Goal: Use online tool/utility: Utilize a website feature to perform a specific function

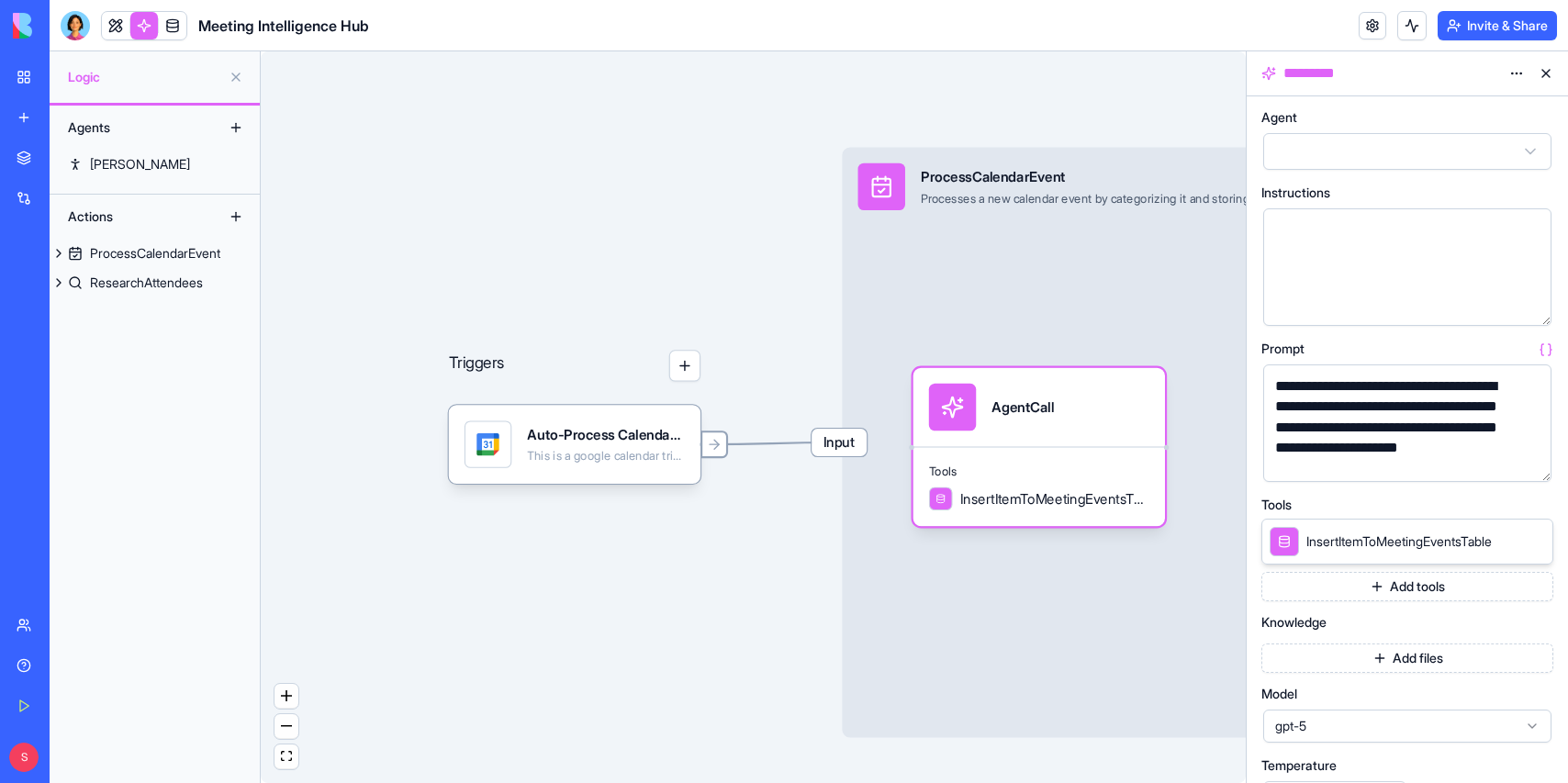
click at [716, 447] on icon at bounding box center [716, 444] width 5 height 9
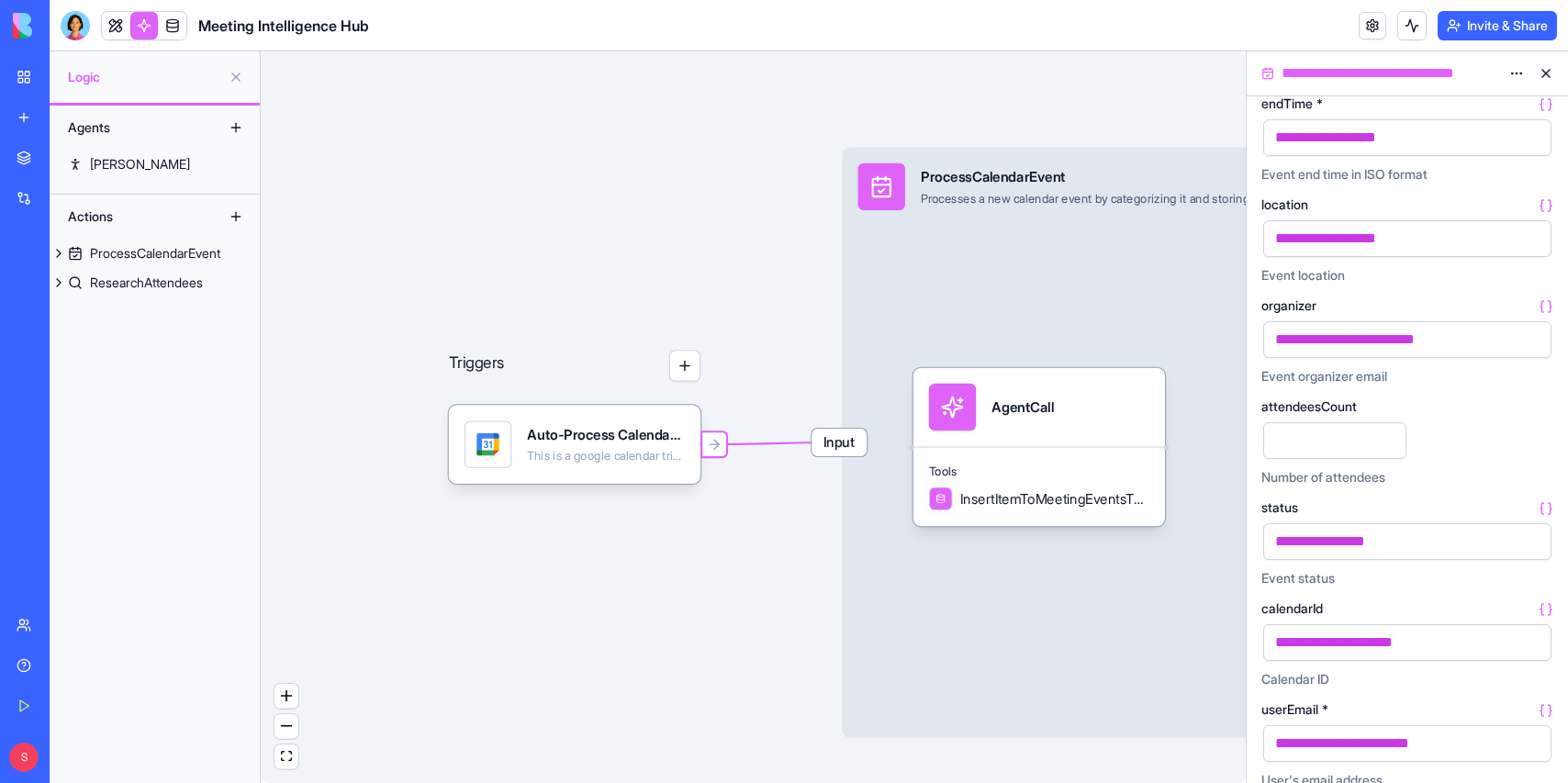
scroll to position [439, 0]
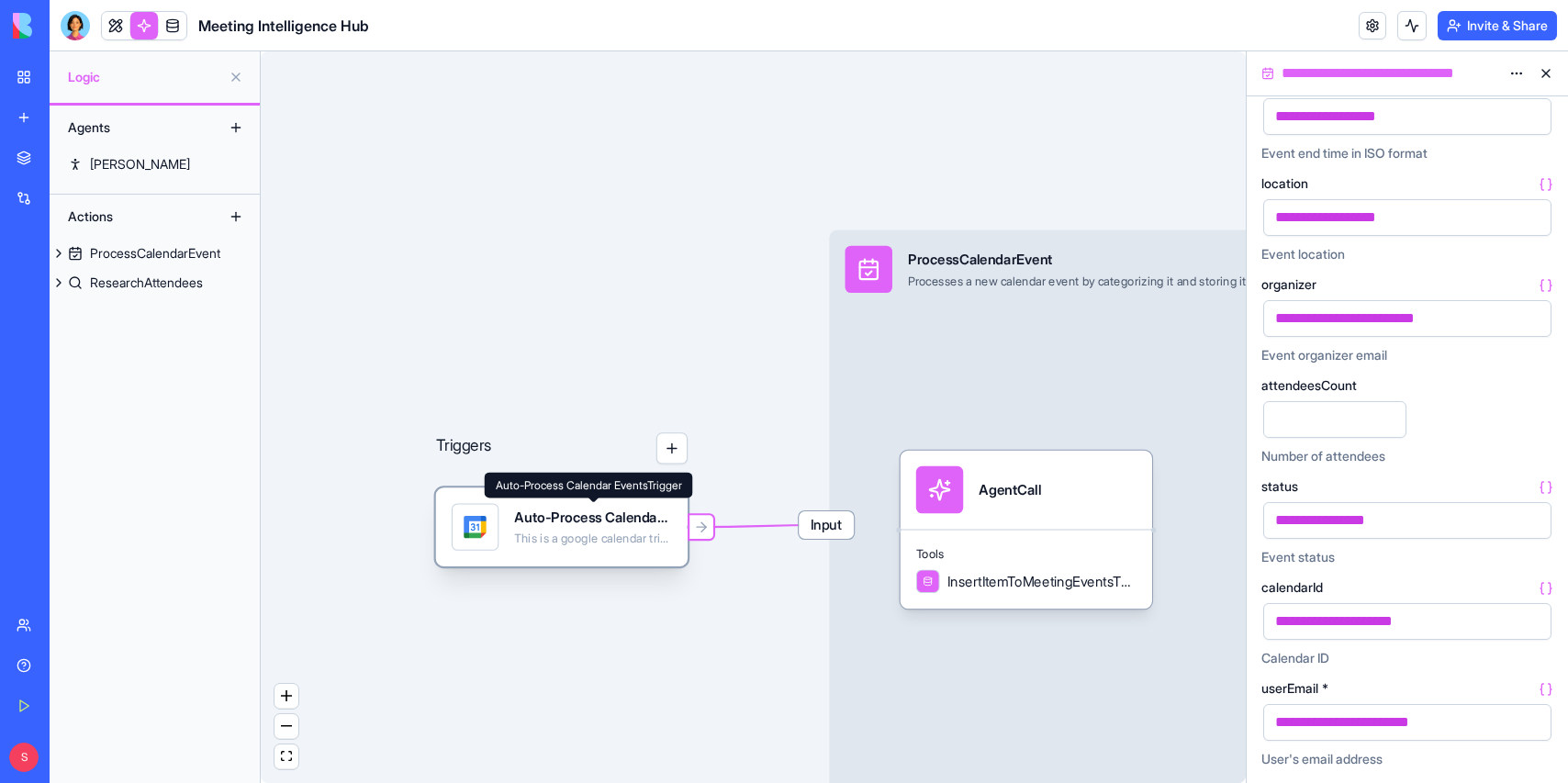
click at [634, 571] on div "Triggers Auto-Process Calendar EventsTrigger This is a google calendar trigger …" at bounding box center [753, 417] width 985 height 732
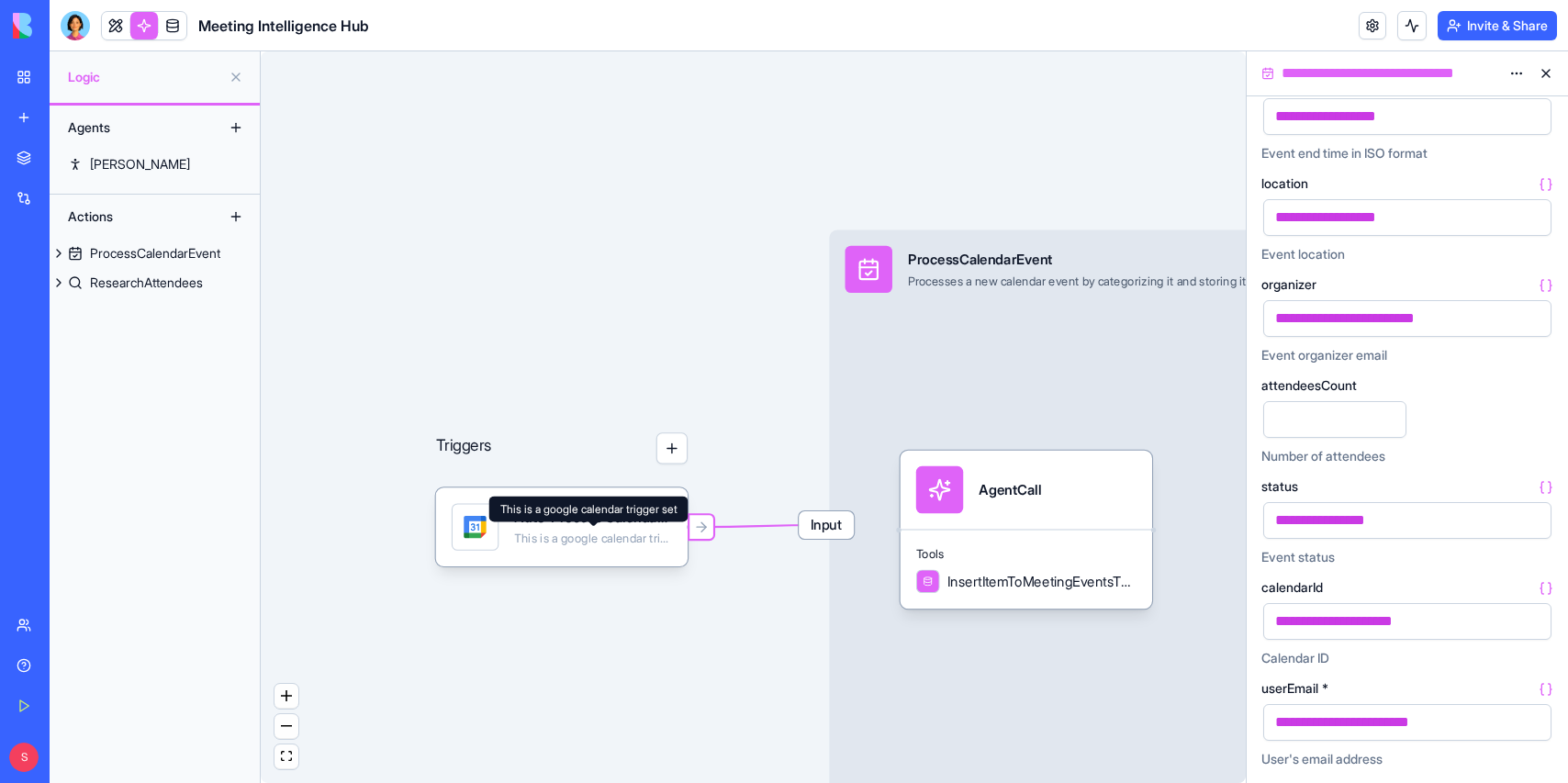
click at [618, 526] on div "Auto-Process Calendar EventsTrigger" at bounding box center [593, 517] width 157 height 19
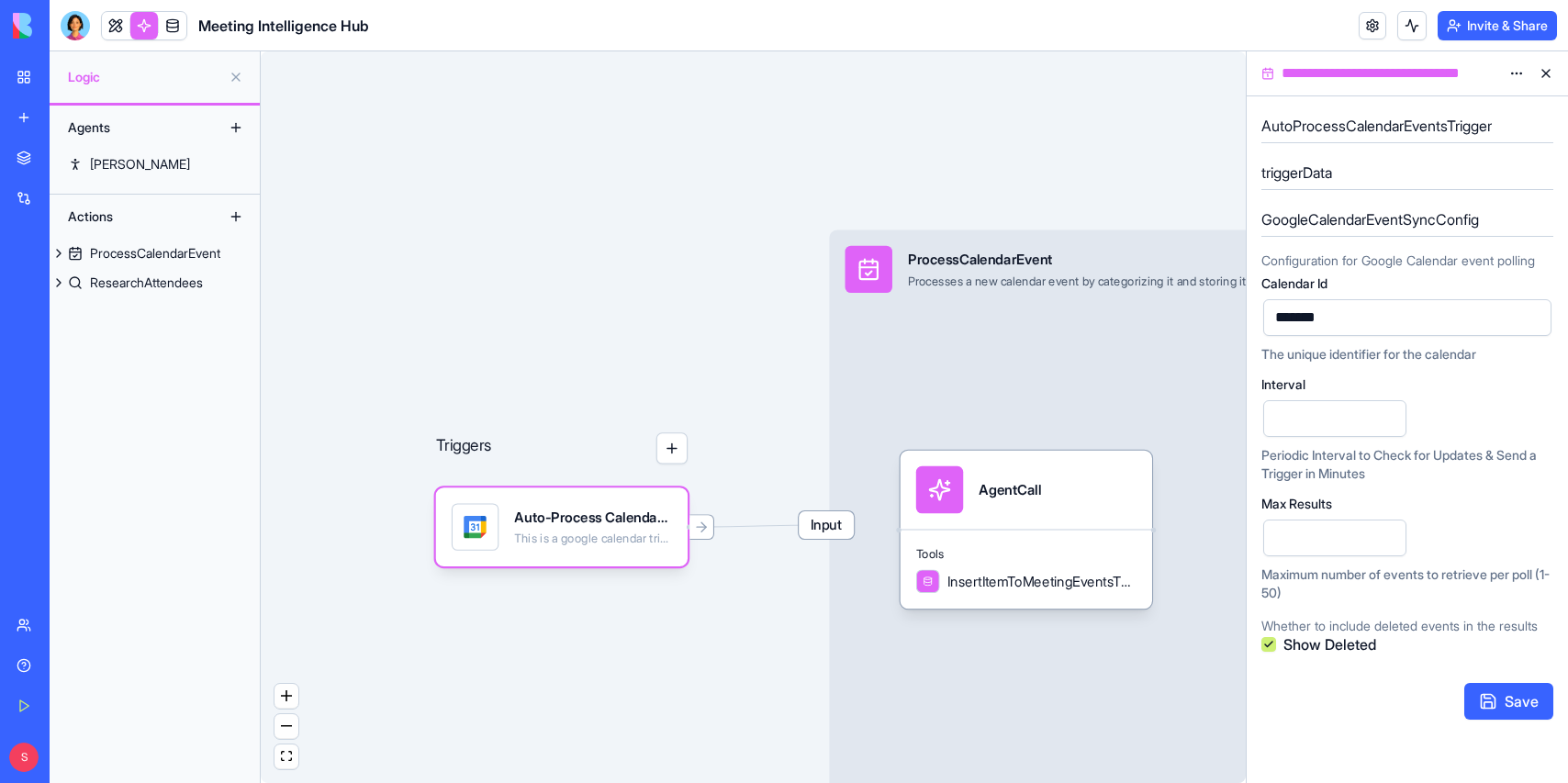
click at [1516, 77] on html "**********" at bounding box center [784, 392] width 1568 height 783
click at [1467, 108] on span "State" at bounding box center [1462, 111] width 29 height 18
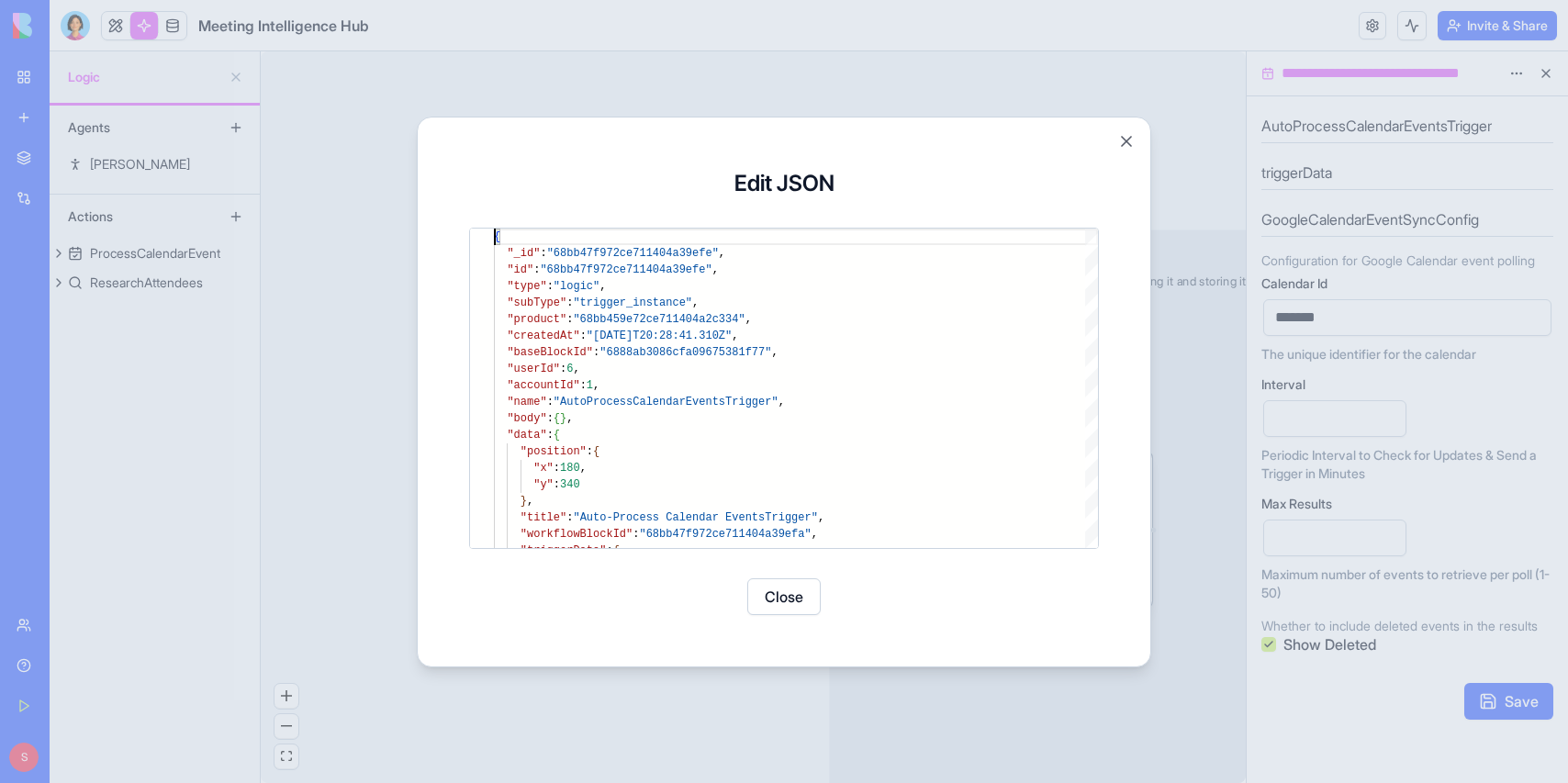
click at [1129, 137] on button "Close" at bounding box center [1126, 141] width 18 height 18
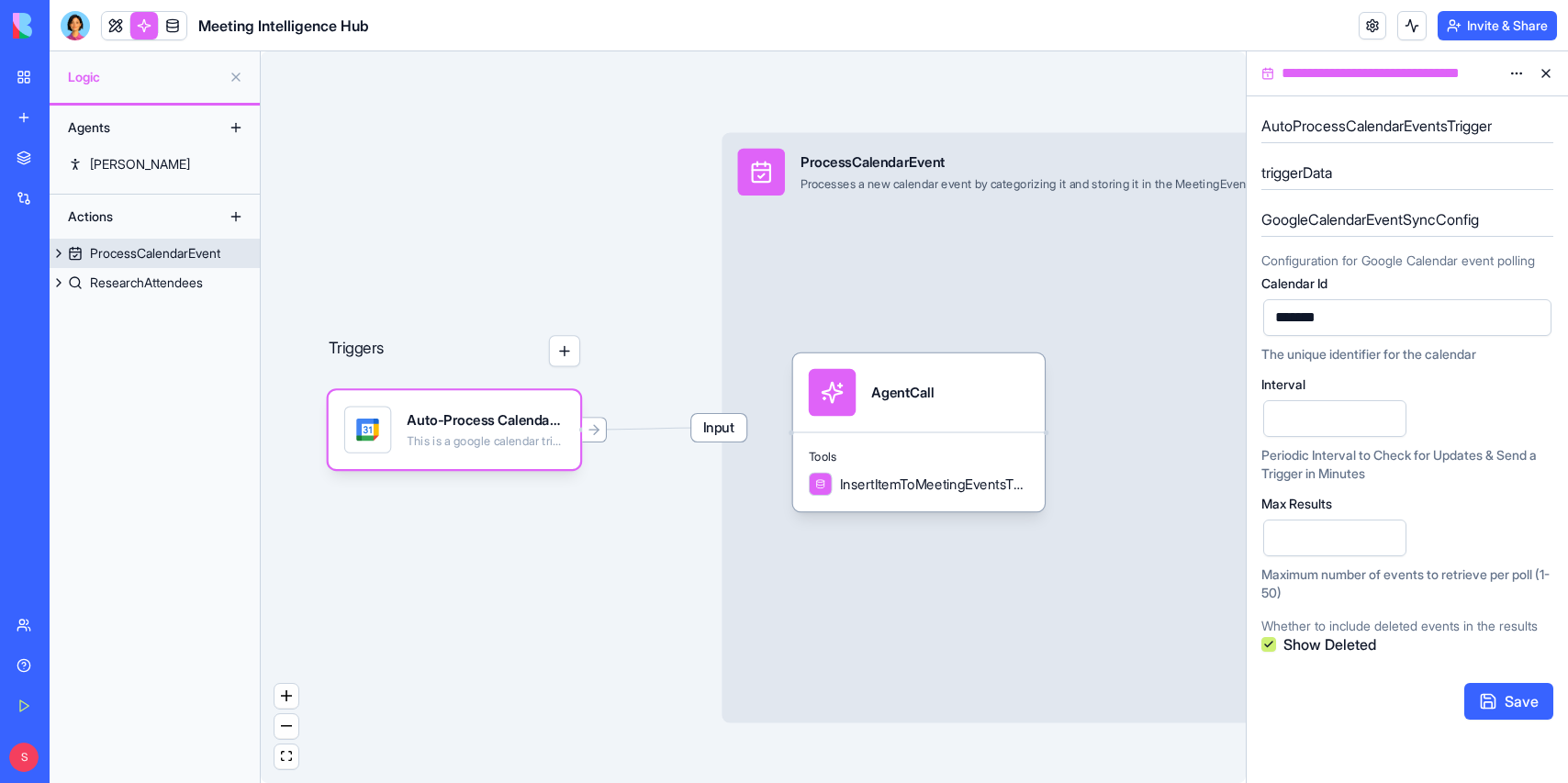
click at [719, 429] on span "Input" at bounding box center [718, 427] width 55 height 27
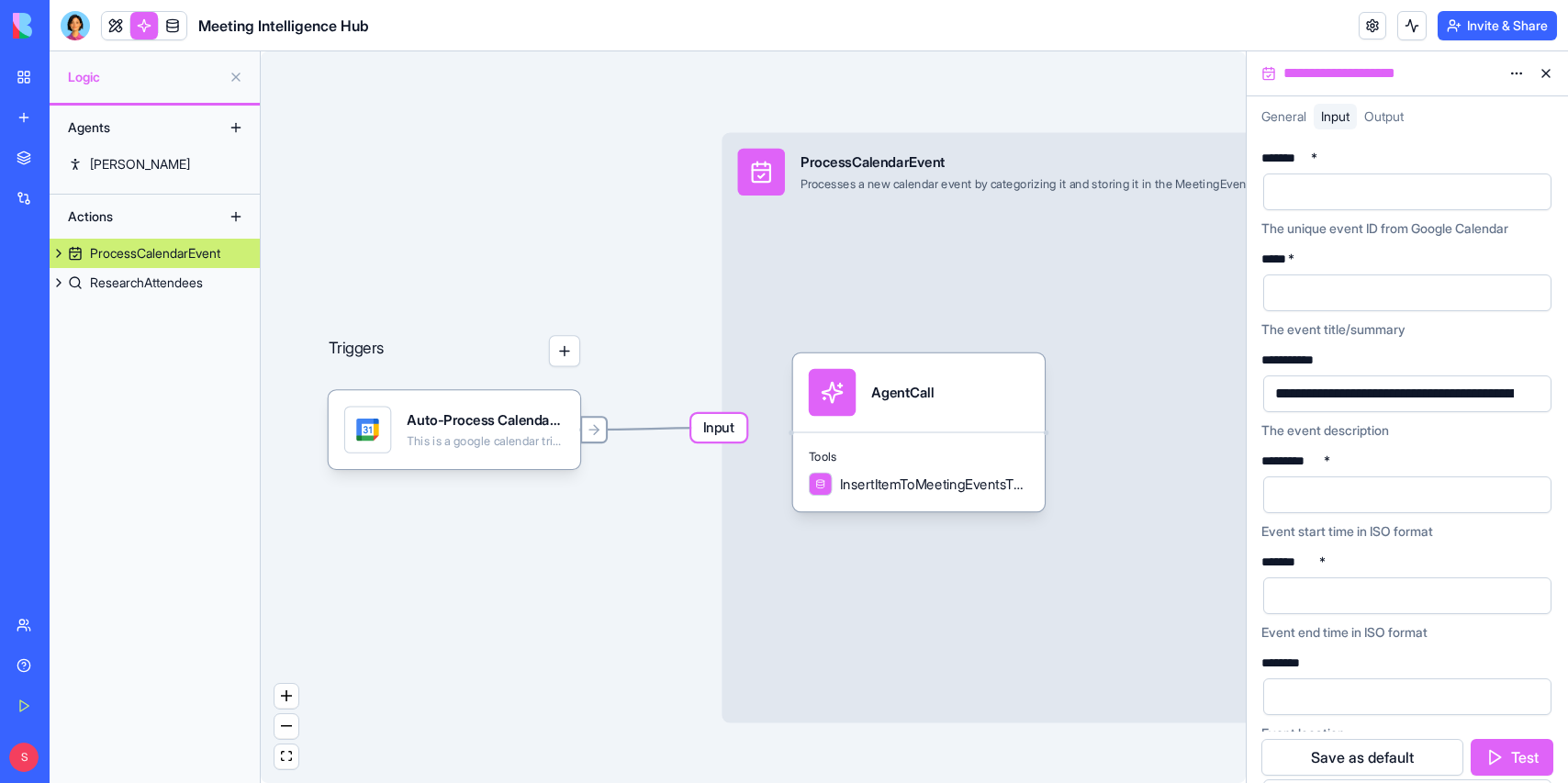
click at [590, 431] on icon at bounding box center [594, 430] width 16 height 16
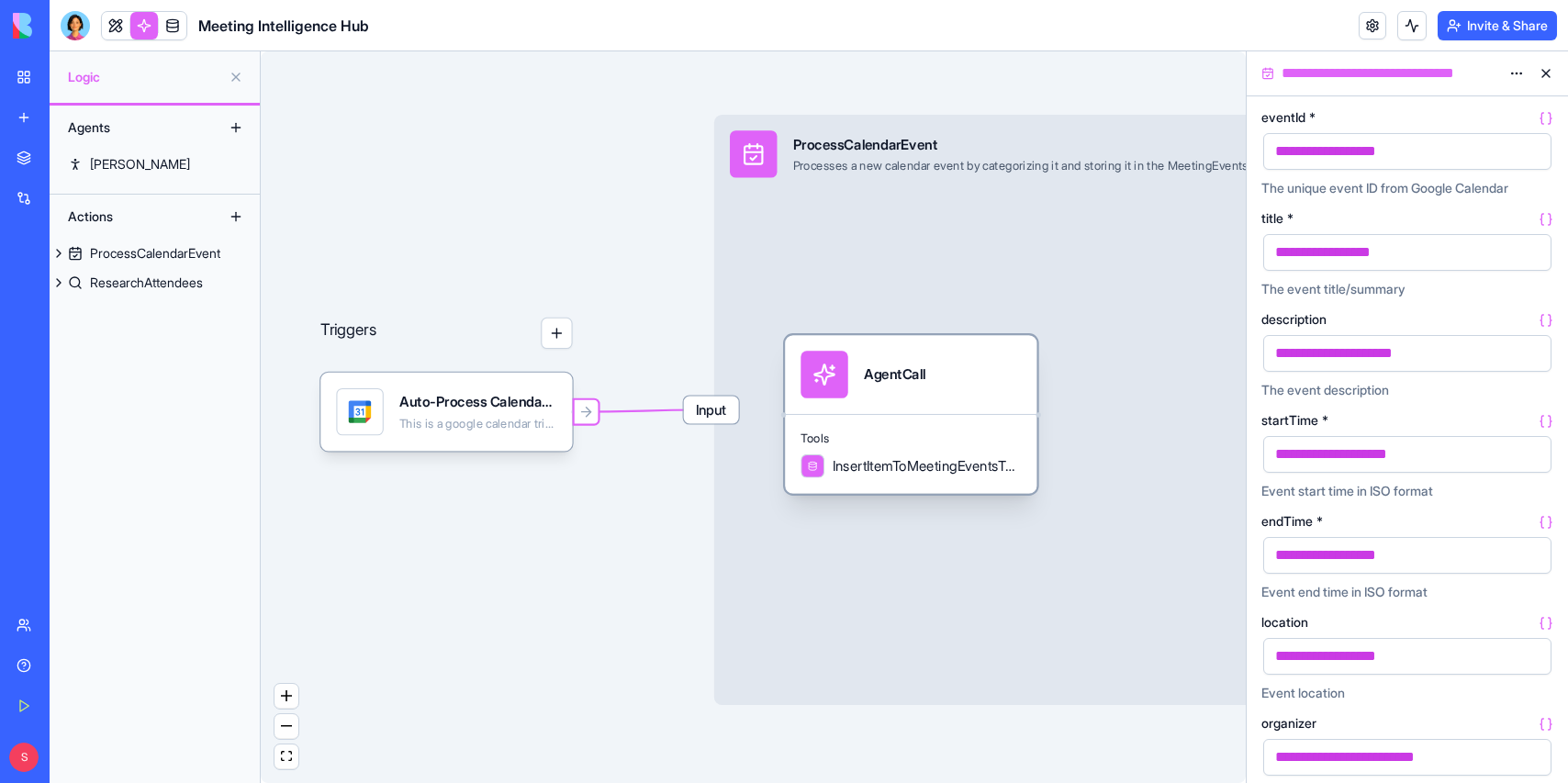
click at [952, 403] on div "AgentCall" at bounding box center [910, 374] width 251 height 79
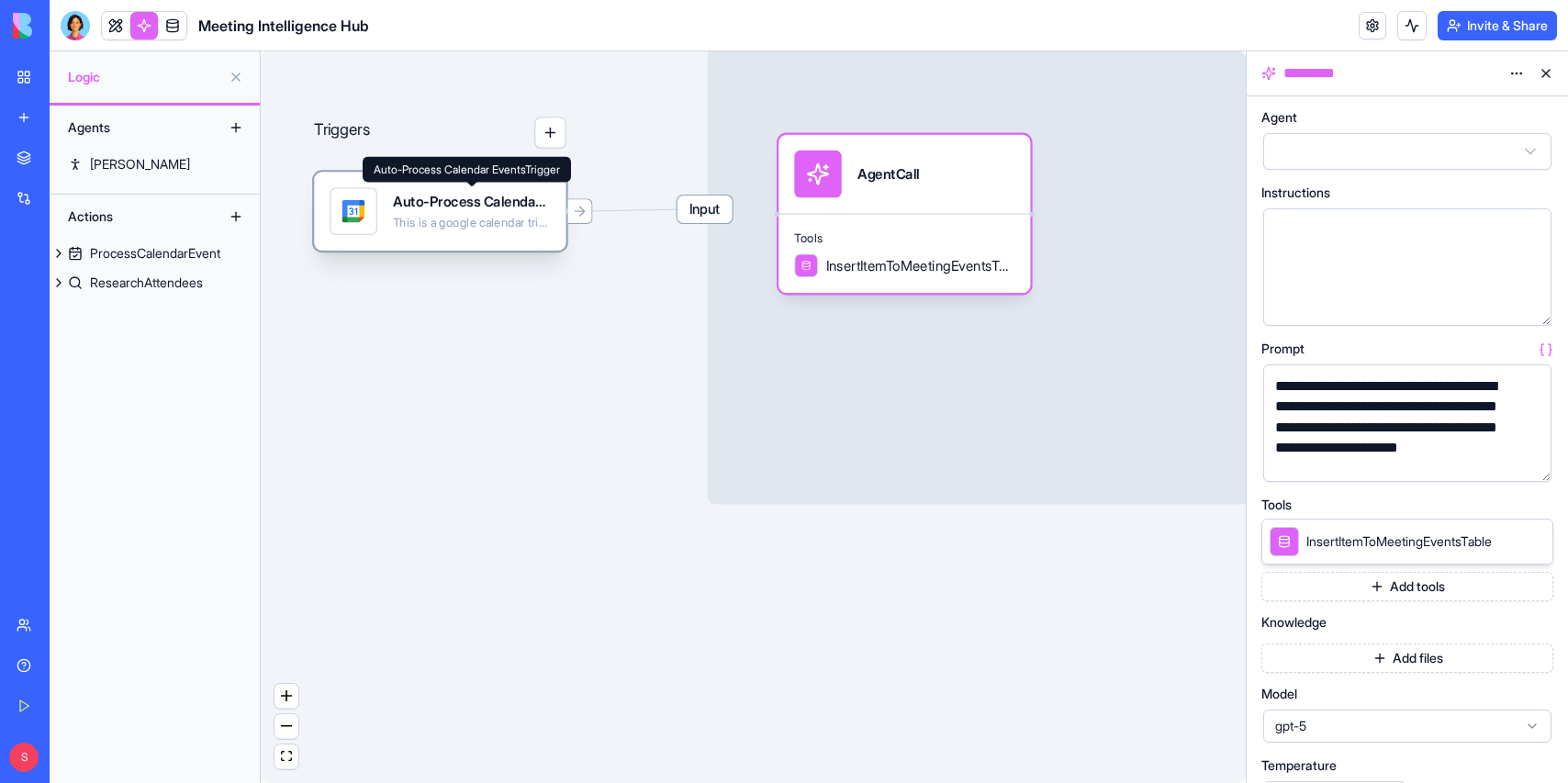
click at [434, 200] on div "Auto-Process Calendar EventsTrigger" at bounding box center [472, 201] width 157 height 19
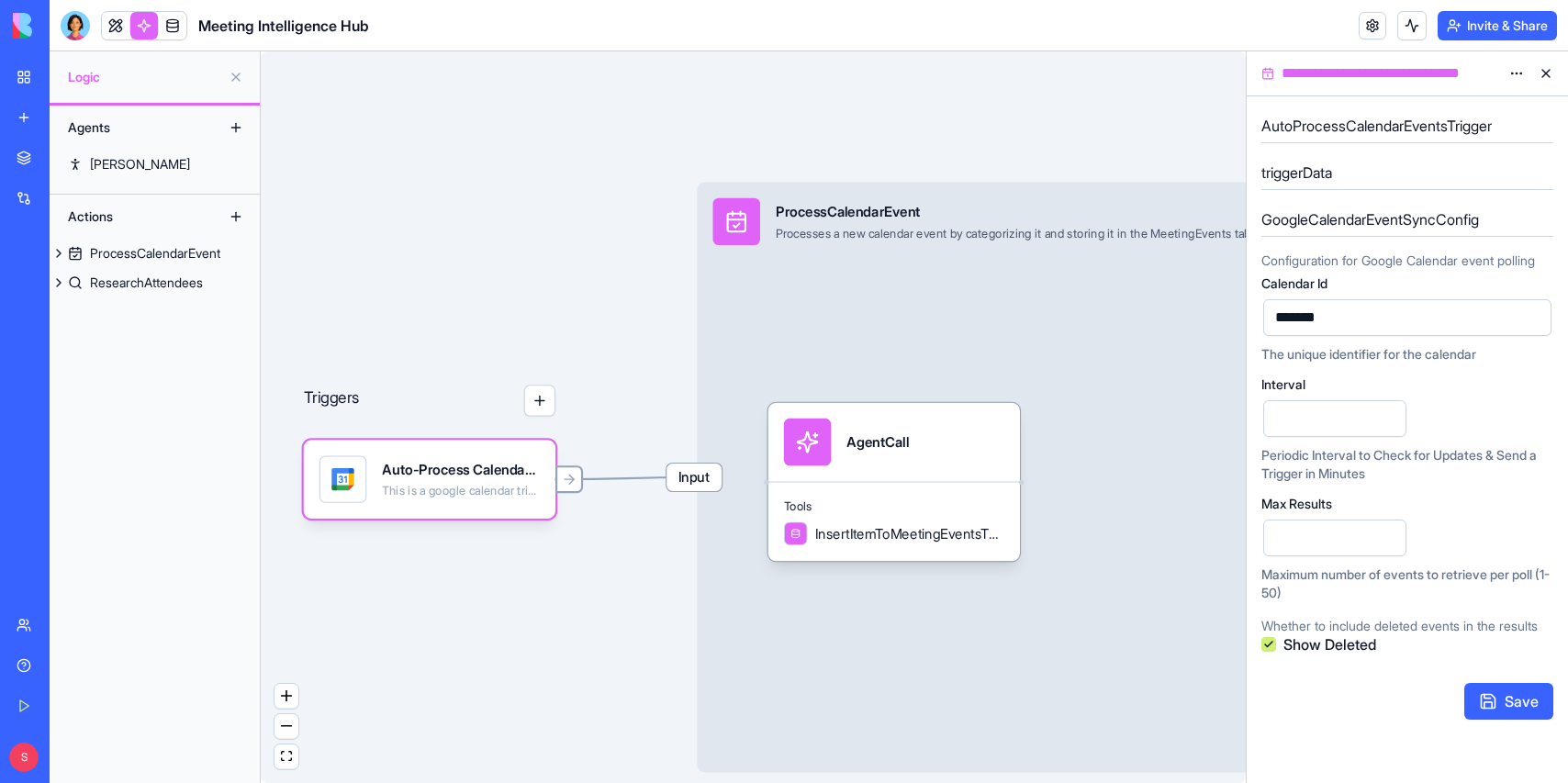
click at [567, 484] on icon at bounding box center [568, 479] width 16 height 16
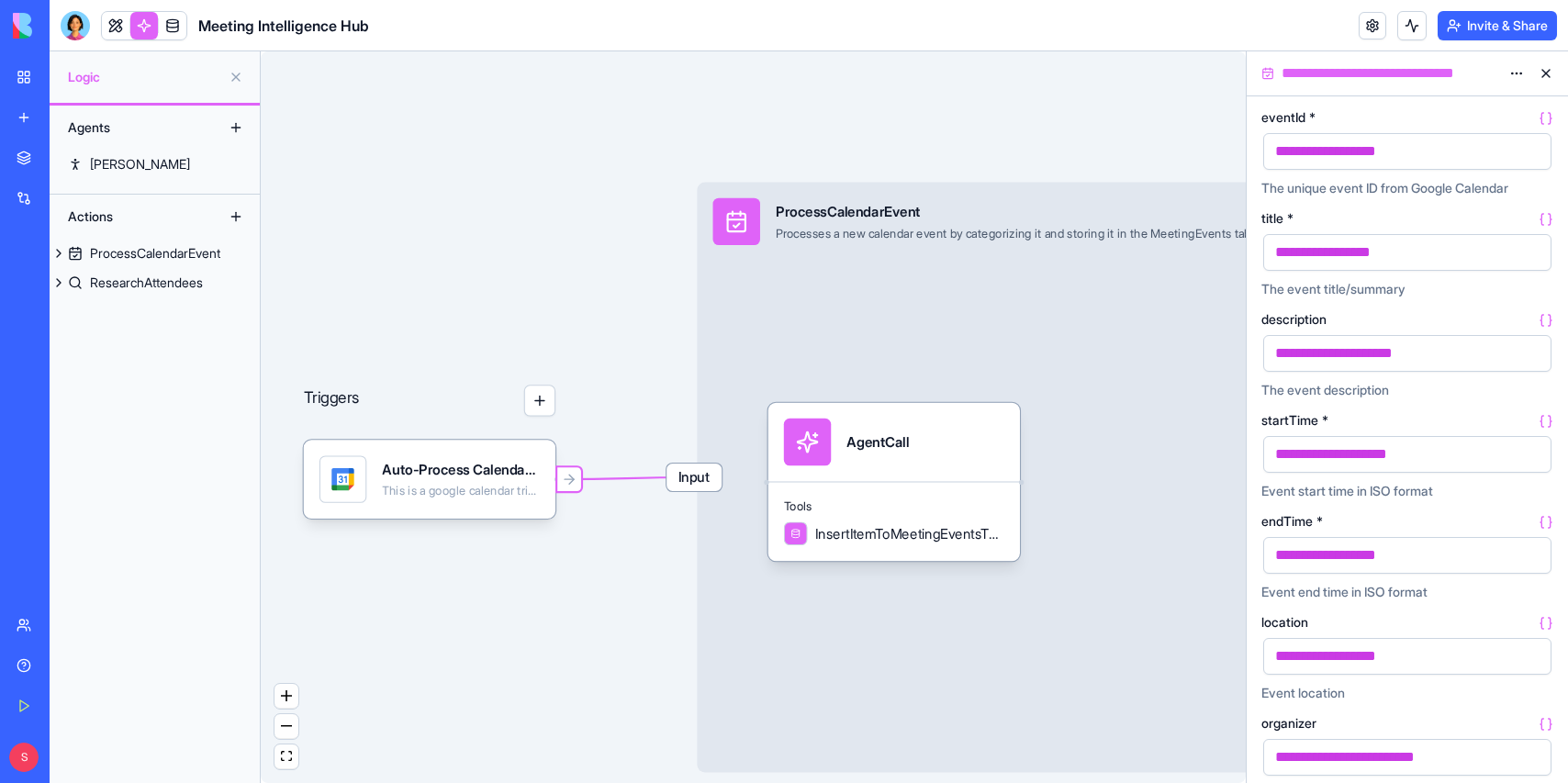
click at [619, 478] on icon "Edge from 68bb47f972ce711404a39efe to 68bb47dcb95046dc9c32682c" at bounding box center [626, 478] width 134 height 2
click at [647, 396] on div "Triggers Auto-Process Calendar EventsTrigger This is a google calendar trigger …" at bounding box center [753, 417] width 985 height 732
click at [682, 488] on span "Input" at bounding box center [694, 477] width 55 height 27
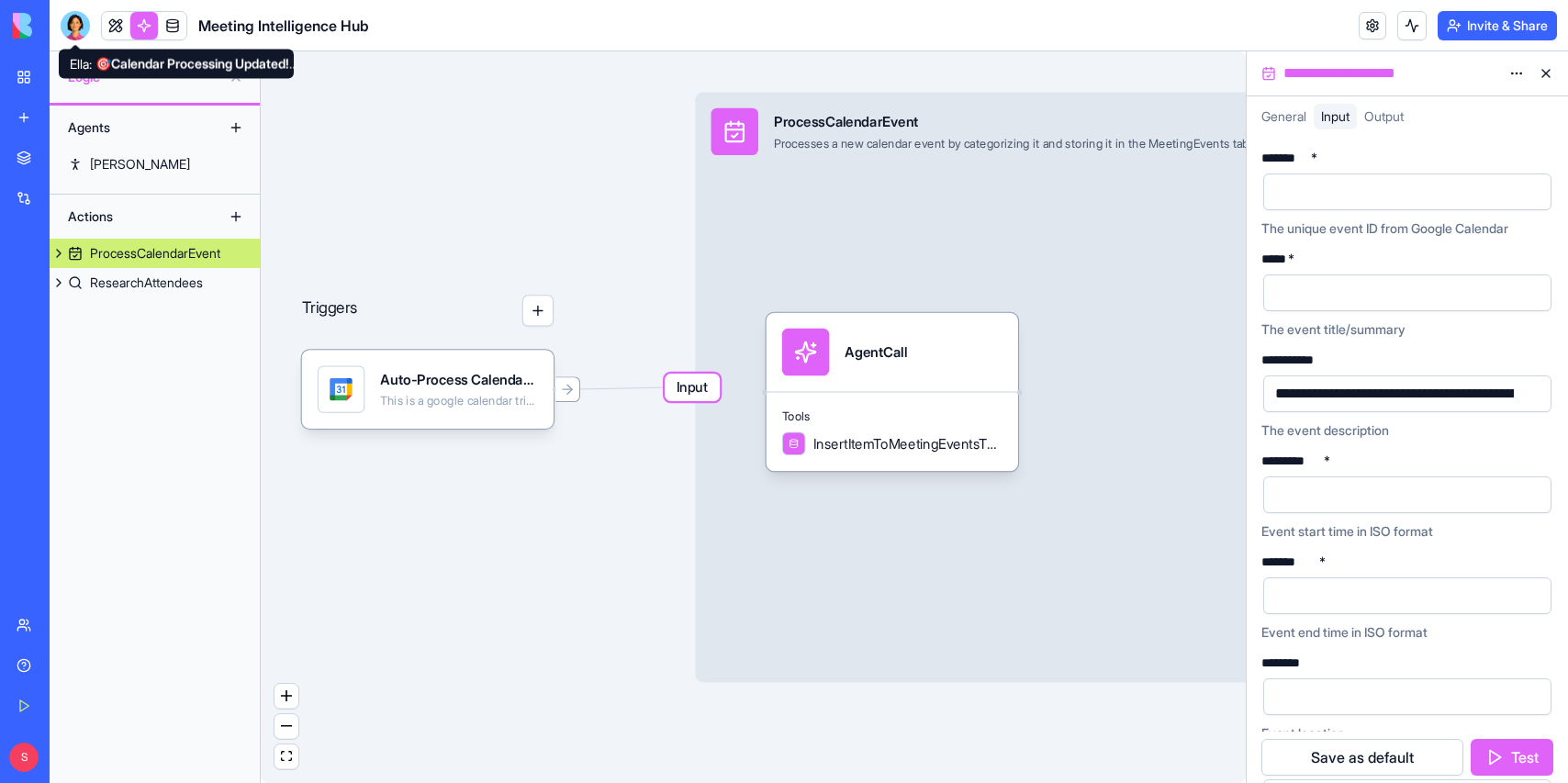
click at [70, 23] on div at bounding box center [75, 26] width 29 height 29
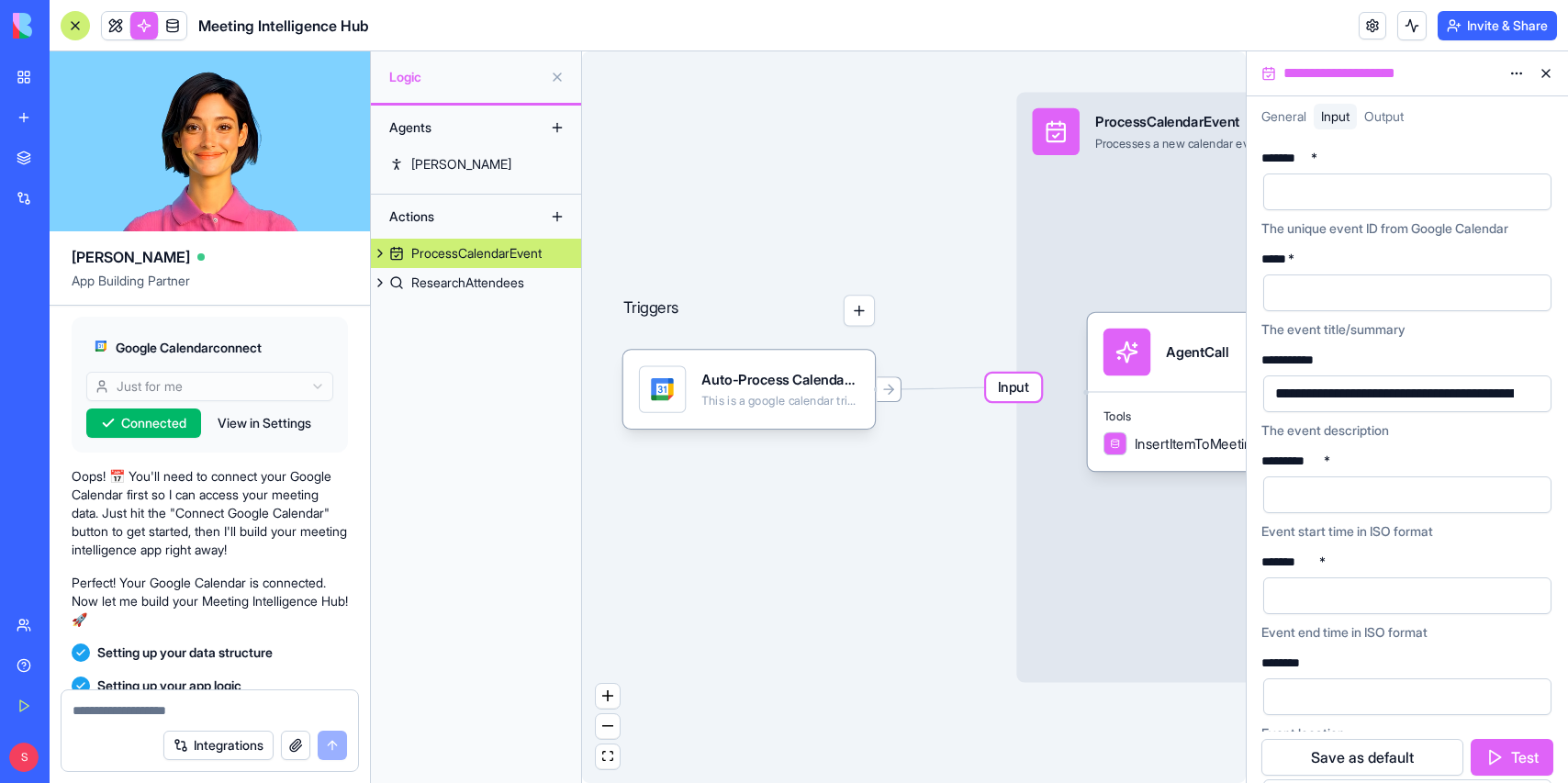
scroll to position [360, 0]
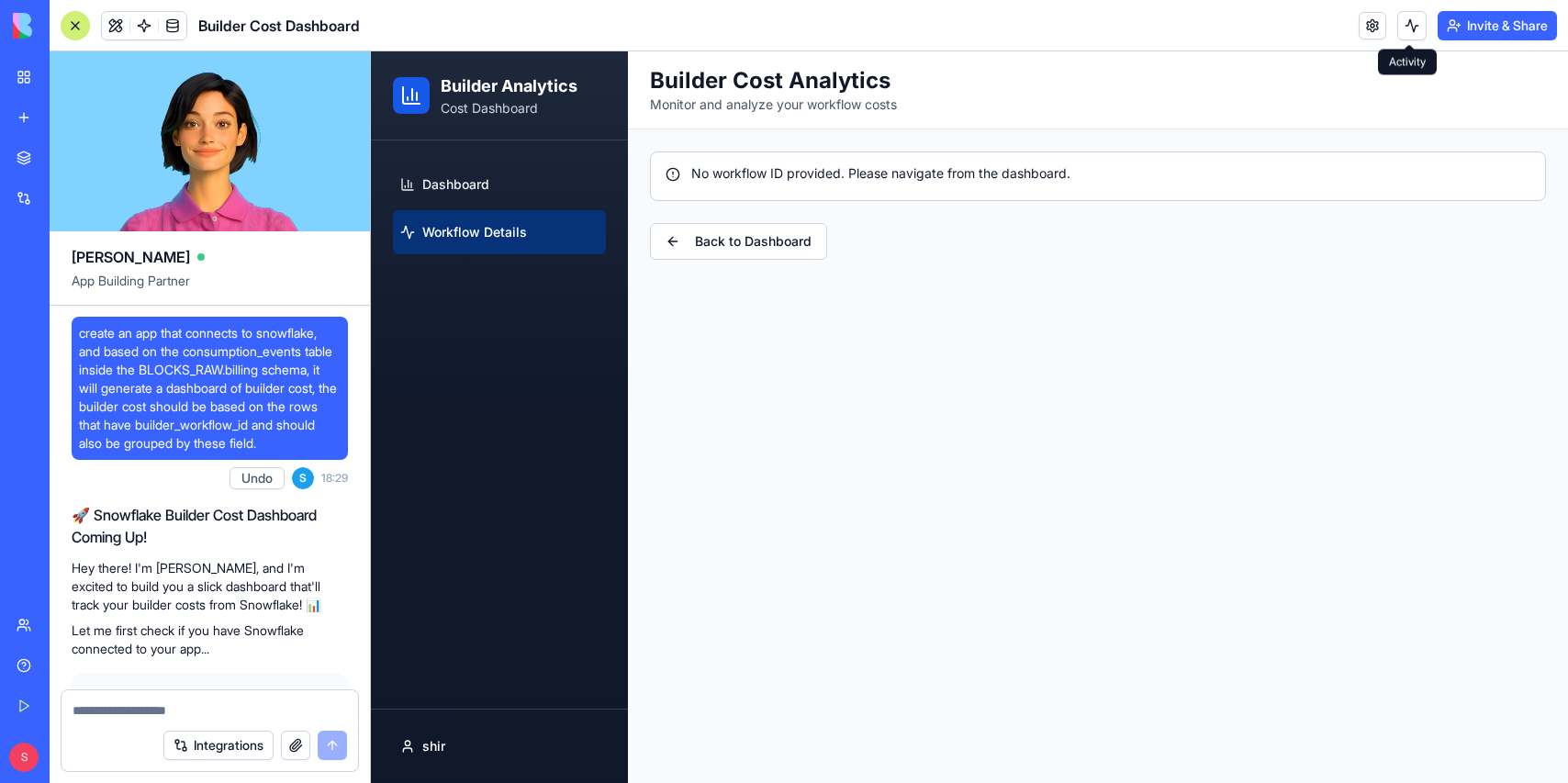
scroll to position [979, 0]
